Goal: Task Accomplishment & Management: Complete application form

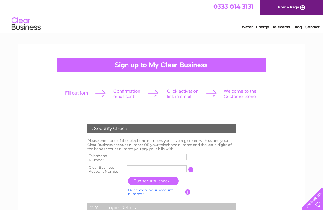
click at [132, 156] on input "text" at bounding box center [157, 157] width 60 height 6
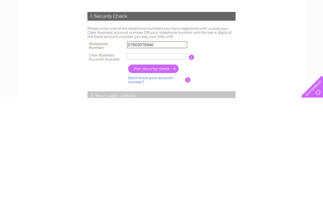
type input "07803078940"
click at [133, 188] on link "Don't know your account number?" at bounding box center [150, 192] width 45 height 8
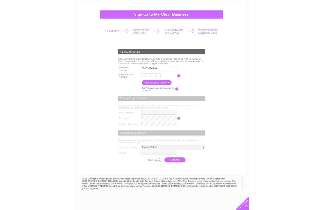
scroll to position [112, 0]
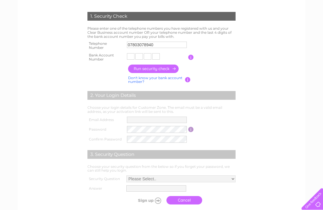
click at [129, 57] on input "text" at bounding box center [131, 56] width 8 height 6
type input "1"
click at [140, 57] on input "text" at bounding box center [140, 56] width 8 height 7
type input "3"
click at [150, 56] on input "text" at bounding box center [149, 56] width 8 height 7
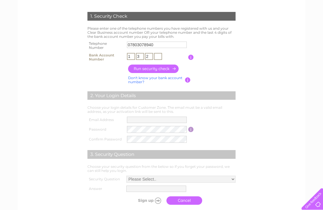
type input "2"
click at [158, 50] on label at bounding box center [158, 49] width 62 height 2
click at [158, 48] on input "07803078940" at bounding box center [157, 45] width 60 height 6
click at [155, 57] on input "text" at bounding box center [156, 56] width 8 height 6
type input "9"
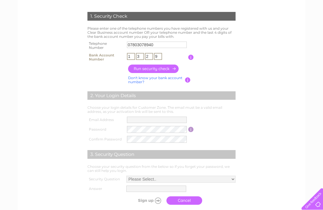
click at [147, 73] on input "button" at bounding box center [153, 68] width 51 height 8
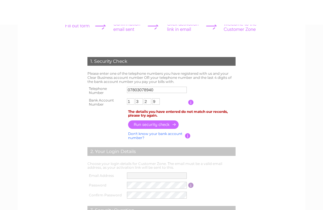
scroll to position [0, 0]
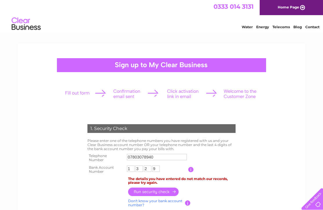
click at [134, 61] on div at bounding box center [161, 65] width 209 height 14
click at [118, 64] on div at bounding box center [161, 65] width 209 height 14
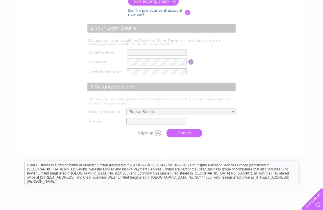
scroll to position [212, 0]
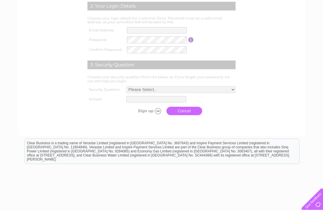
click at [174, 115] on link "Cancel" at bounding box center [184, 111] width 36 height 8
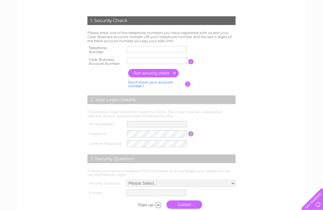
scroll to position [107, 0]
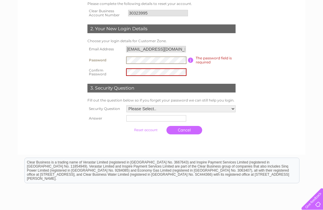
scroll to position [102, 0]
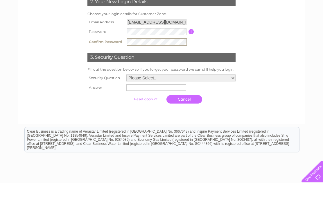
click at [230, 102] on select "Please Select.. In what town or city was your first job? In what town or city d…" at bounding box center [180, 105] width 109 height 7
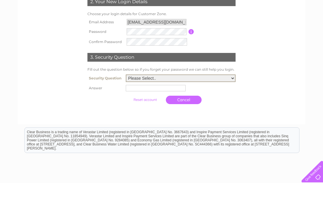
scroll to position [130, 0]
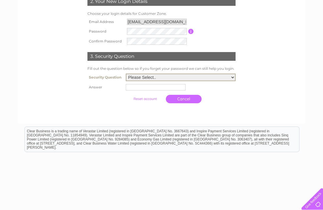
select select "3"
click at [126, 90] on input "text" at bounding box center [156, 87] width 60 height 6
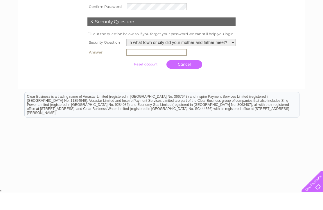
scroll to position [129, 0]
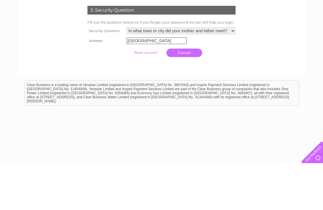
type input "Aberdeen"
click at [173, 95] on link "Cancel" at bounding box center [184, 99] width 36 height 8
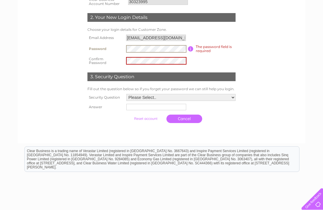
scroll to position [114, 0]
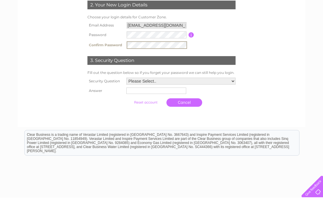
click at [234, 89] on td "Please Select.. In what town or city was your first job? In what town or city d…" at bounding box center [181, 94] width 112 height 10
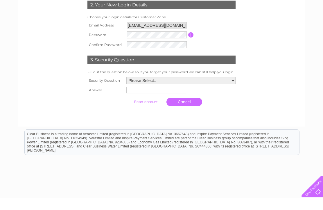
scroll to position [126, 0]
click at [234, 84] on select "Please Select.. In what town or city was your first job? In what town or city d…" at bounding box center [180, 80] width 109 height 7
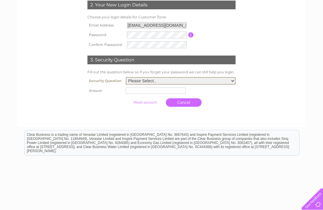
select select "3"
click at [126, 94] on input "text" at bounding box center [156, 90] width 60 height 6
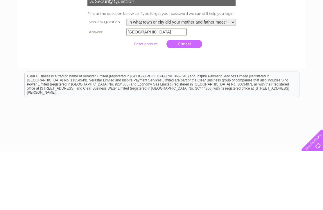
type input "Aberdeen"
click at [128, 98] on input "submit" at bounding box center [146, 102] width 36 height 8
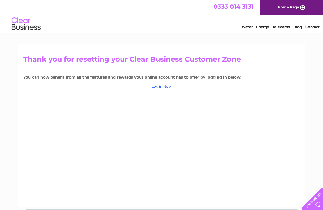
click at [158, 87] on link "Log in Now" at bounding box center [162, 86] width 20 height 4
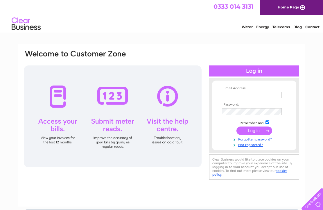
click at [228, 93] on input "text" at bounding box center [252, 95] width 60 height 6
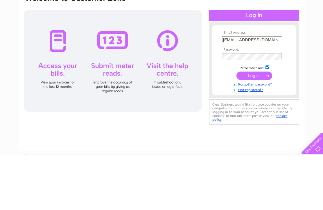
type input "[EMAIL_ADDRESS][DOMAIN_NAME]"
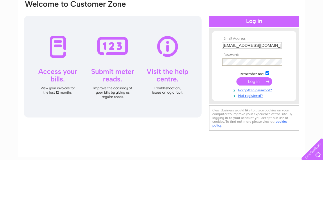
click at [250, 127] on input "submit" at bounding box center [254, 131] width 36 height 8
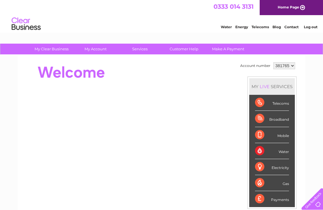
click at [295, 65] on select "381765" at bounding box center [284, 65] width 22 height 7
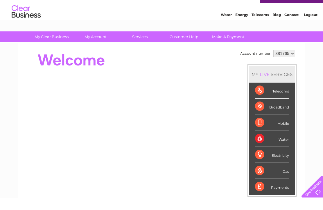
scroll to position [12, 0]
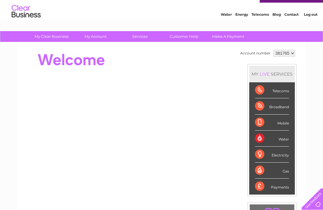
click at [262, 107] on div "Broadband" at bounding box center [272, 106] width 34 height 16
click at [272, 105] on div "Broadband" at bounding box center [272, 106] width 34 height 16
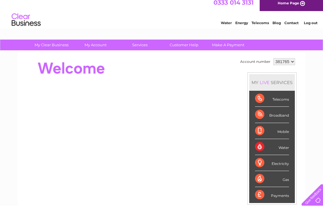
scroll to position [5, 0]
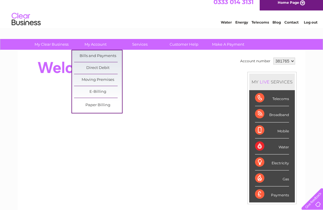
click at [88, 51] on link "Bills and Payments" at bounding box center [98, 56] width 48 height 12
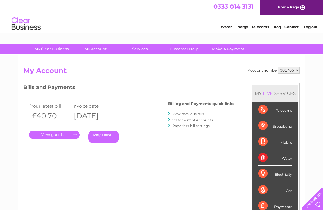
click at [27, 82] on div "Account number 381765 My Account MY LIVE SERVICES Telecoms Broadband Mobile Wat…" at bounding box center [161, 153] width 276 height 175
click at [298, 69] on select "381765" at bounding box center [289, 69] width 22 height 7
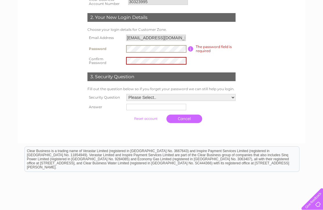
scroll to position [114, 0]
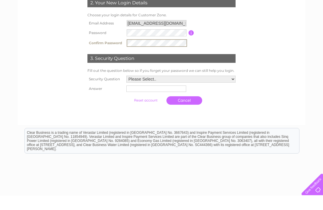
click at [233, 90] on select "Please Select.. In what town or city was your first job? In what town or city d…" at bounding box center [180, 93] width 109 height 7
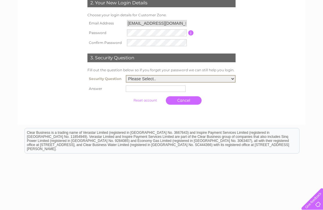
scroll to position [138, 0]
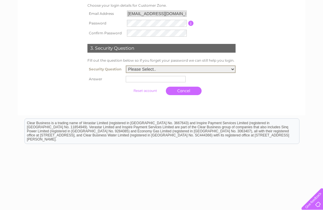
select select "3"
click at [126, 82] on input "text" at bounding box center [156, 79] width 60 height 6
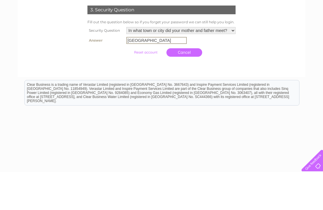
type input "Aberdeen"
click at [128, 87] on input "submit" at bounding box center [146, 91] width 36 height 8
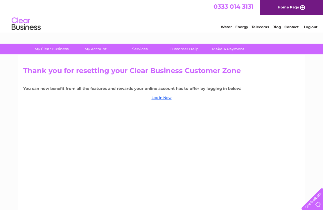
click at [157, 99] on link "Log in Now" at bounding box center [162, 97] width 20 height 4
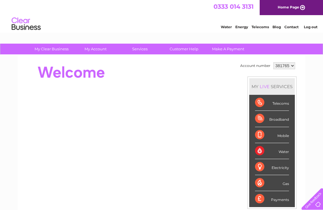
click at [293, 66] on select "381765" at bounding box center [284, 65] width 22 height 7
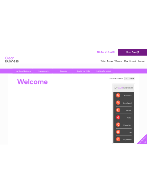
scroll to position [0, 1]
